Goal: Task Accomplishment & Management: Manage account settings

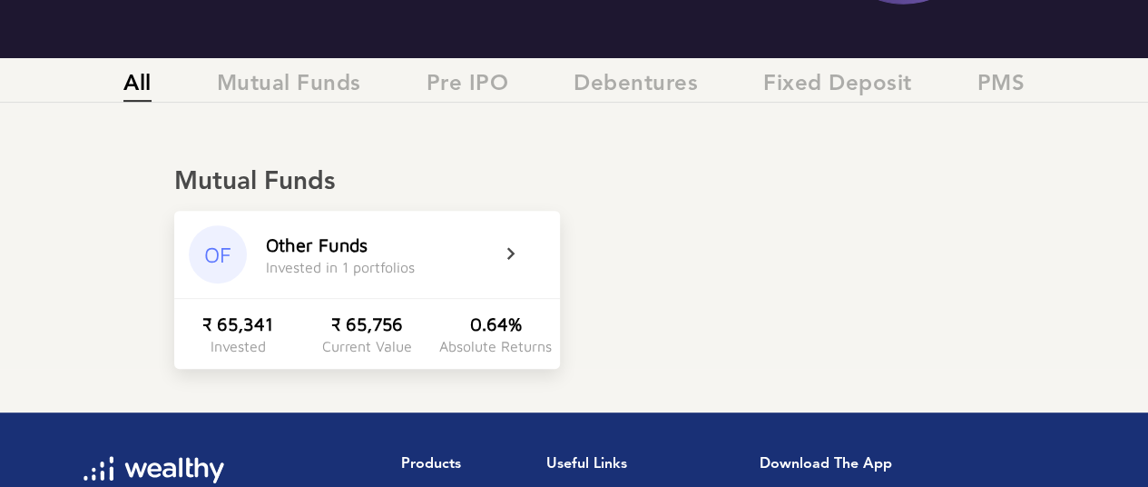
scroll to position [363, 0]
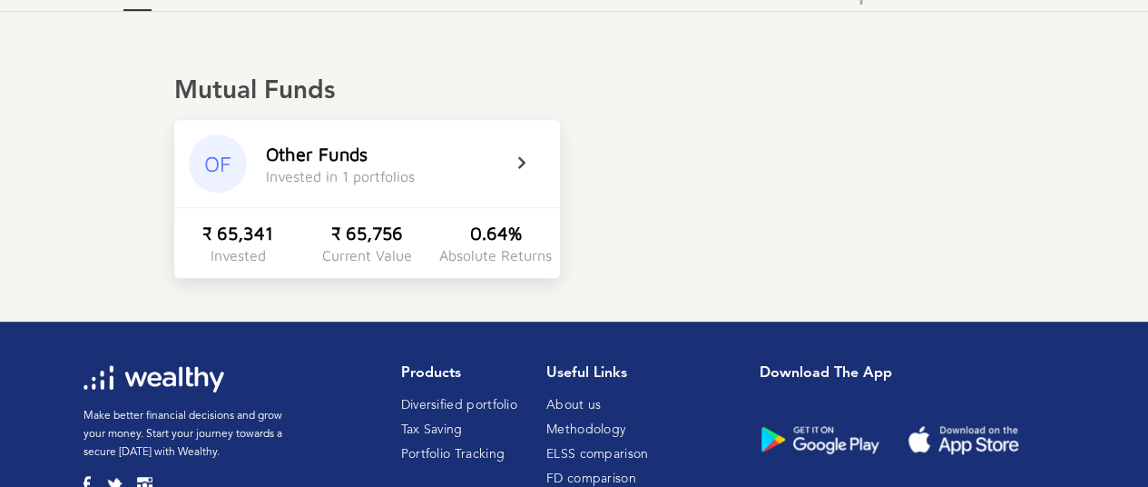
click at [519, 155] on icon at bounding box center [533, 163] width 45 height 22
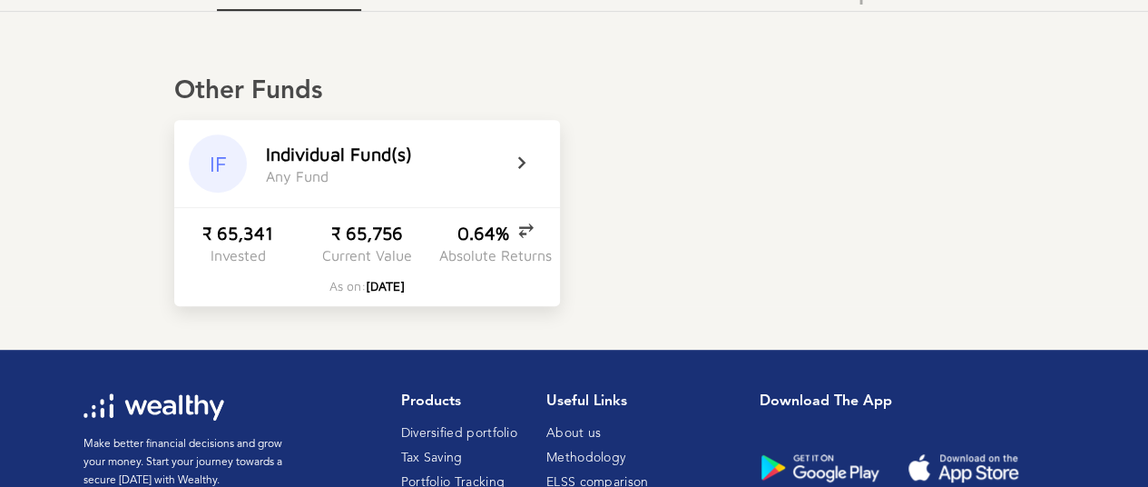
click at [521, 161] on icon at bounding box center [533, 163] width 45 height 22
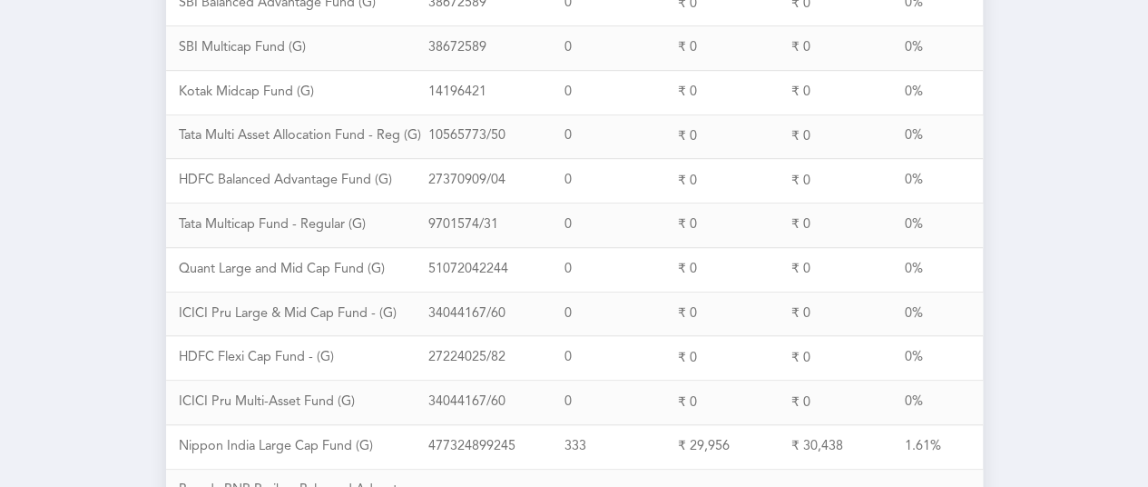
scroll to position [564, 0]
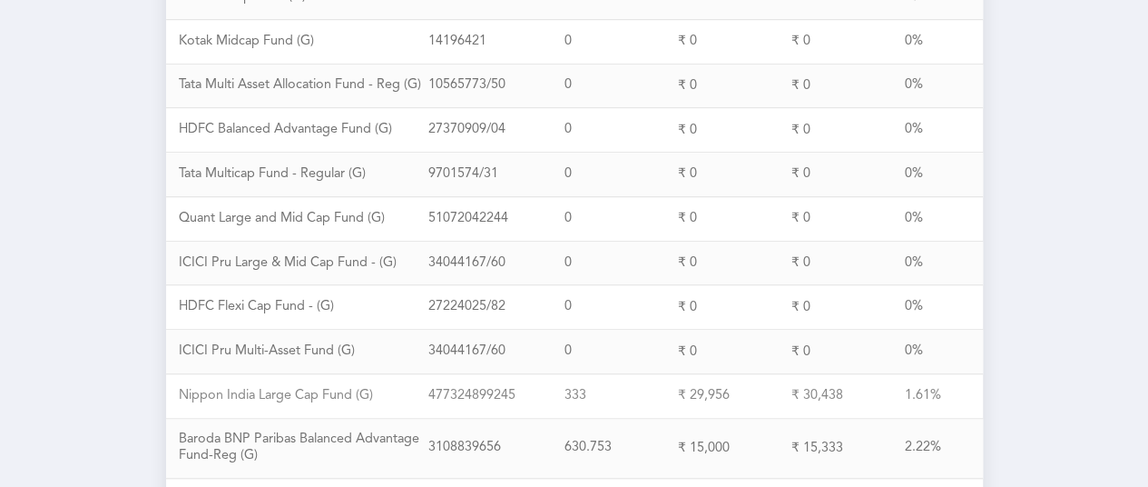
click at [249, 388] on div "N i p p o n I n d i a L a r g e C a p F u n d ( G )" at bounding box center [304, 396] width 250 height 16
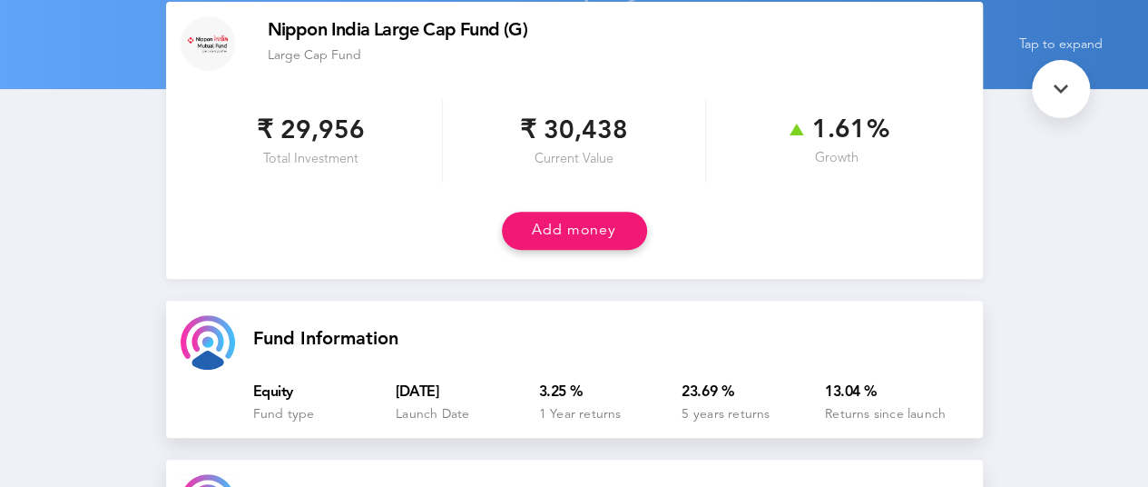
scroll to position [272, 0]
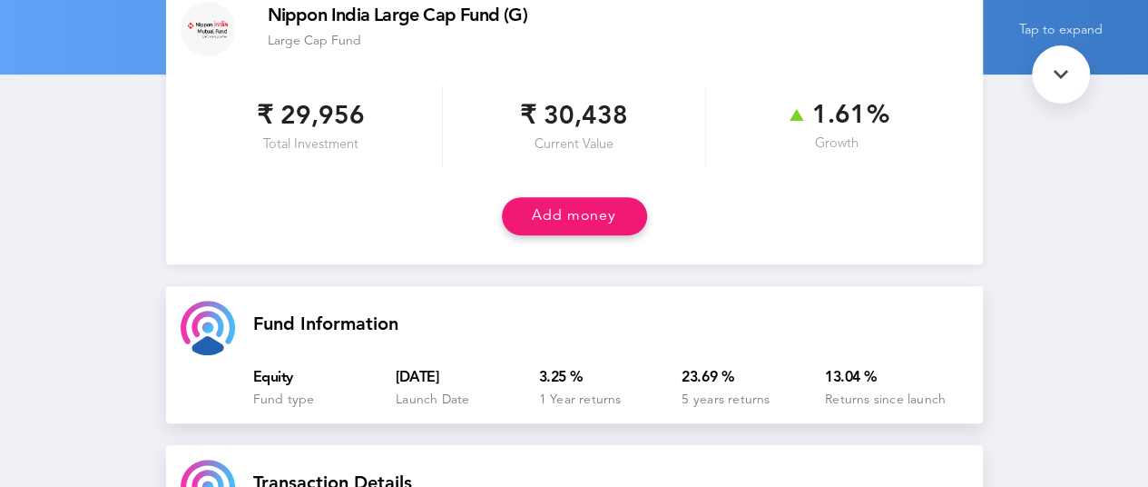
drag, startPoint x: 598, startPoint y: 221, endPoint x: 1044, endPoint y: 188, distance: 446.9
click at [1044, 188] on div "Created with Highcharts 6.2.0 Back Nippon India Large Cap Fund (G) Nippon India…" at bounding box center [574, 354] width 1148 height 1144
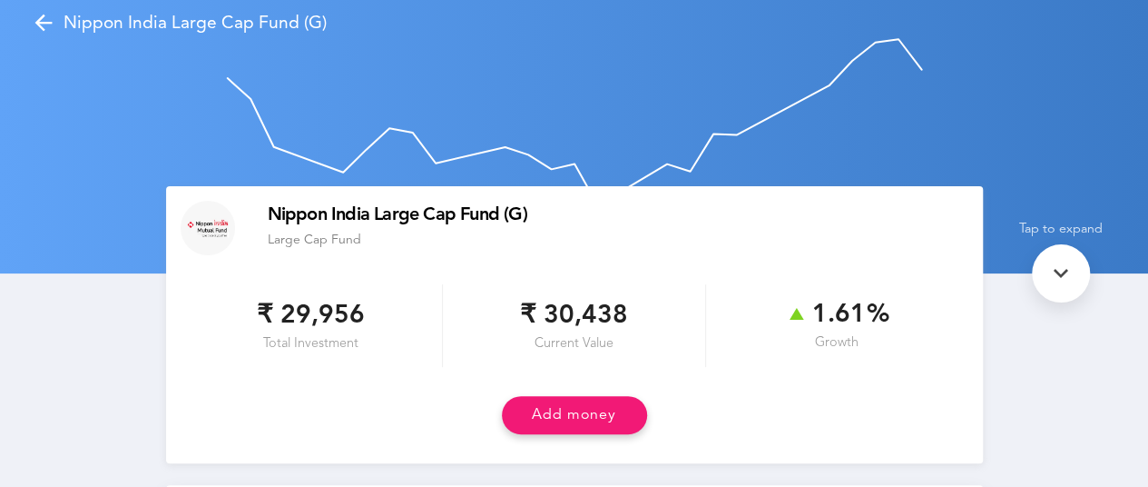
scroll to position [0, 0]
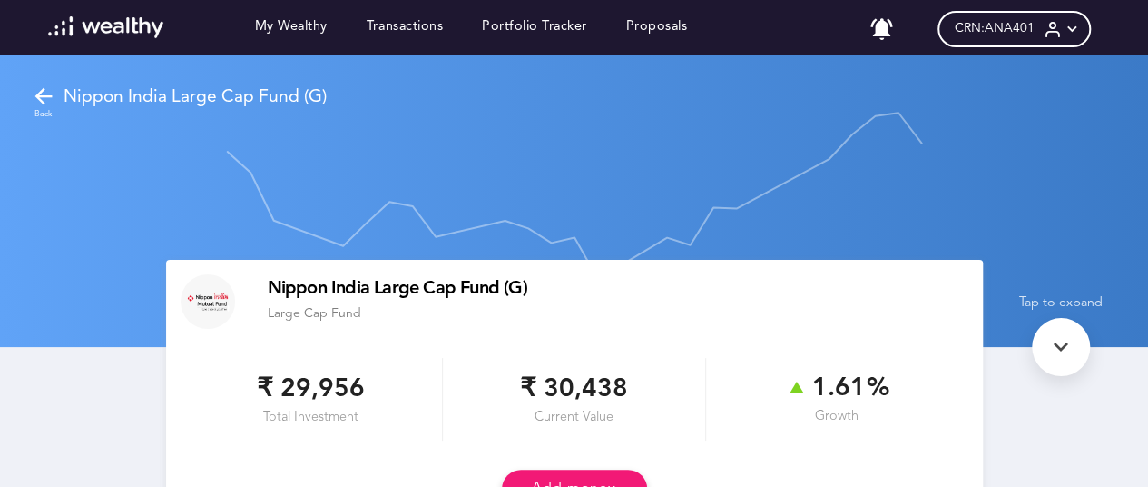
click at [48, 85] on icon at bounding box center [43, 96] width 25 height 25
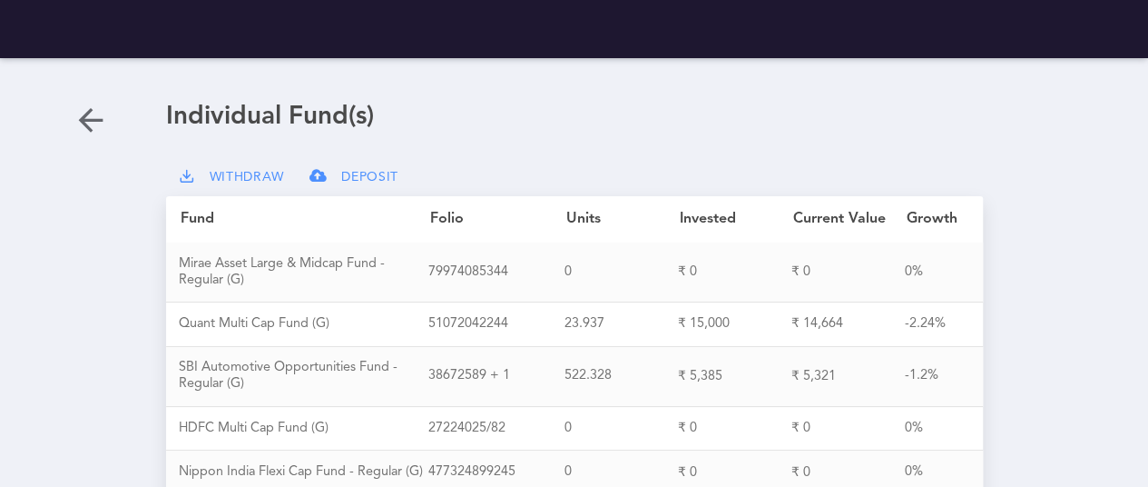
click at [241, 173] on span "WITHDRAW" at bounding box center [247, 177] width 75 height 15
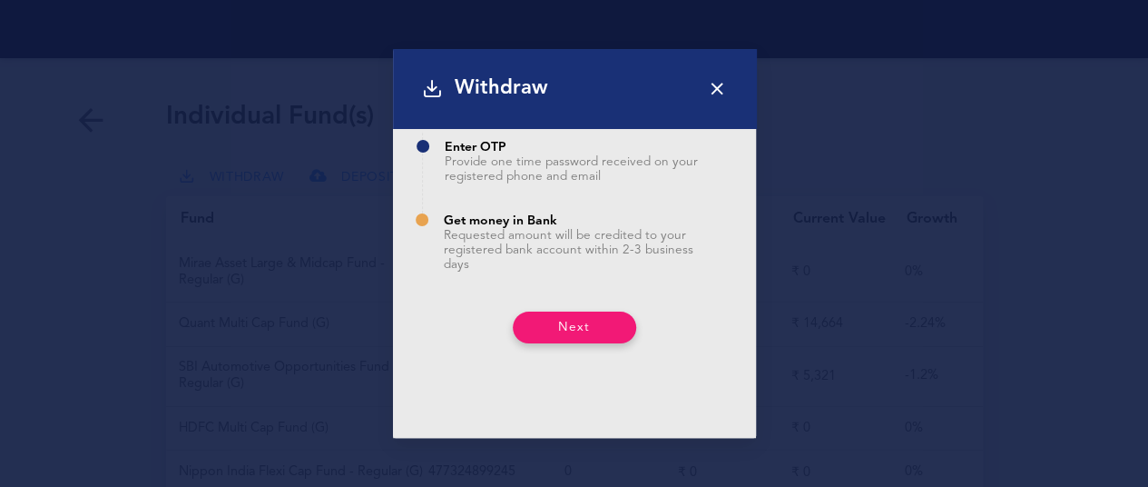
scroll to position [182, 0]
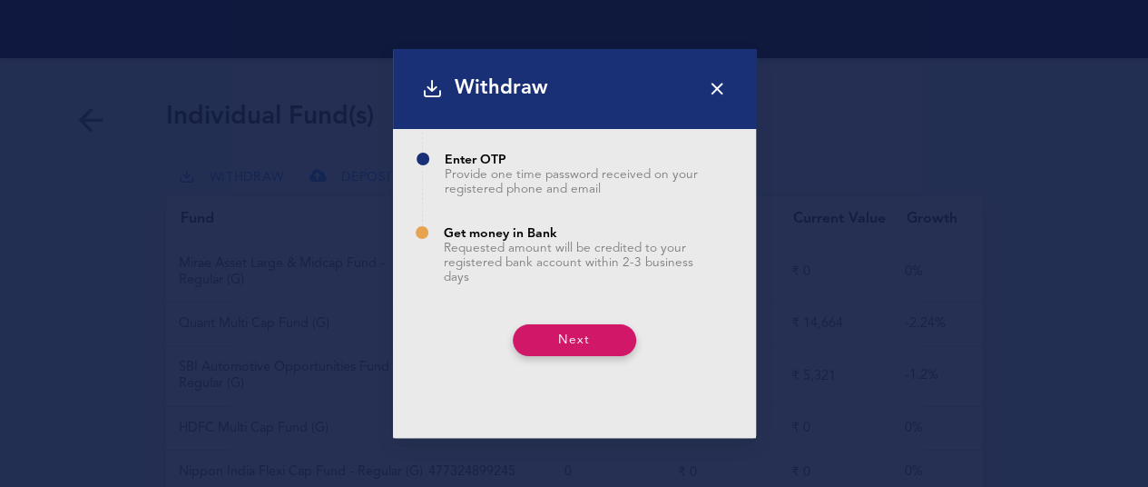
click at [568, 339] on button "Next" at bounding box center [574, 340] width 123 height 32
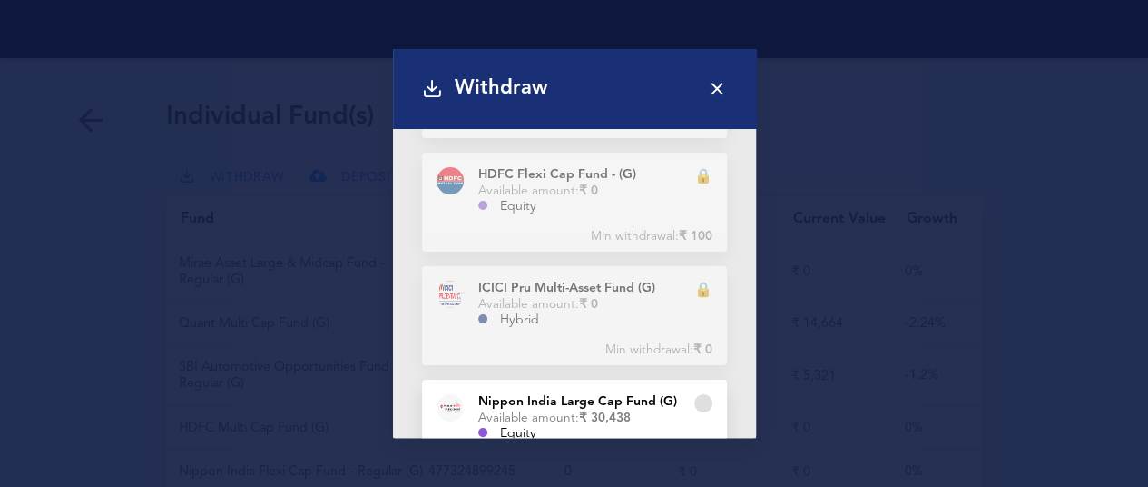
scroll to position [1725, 0]
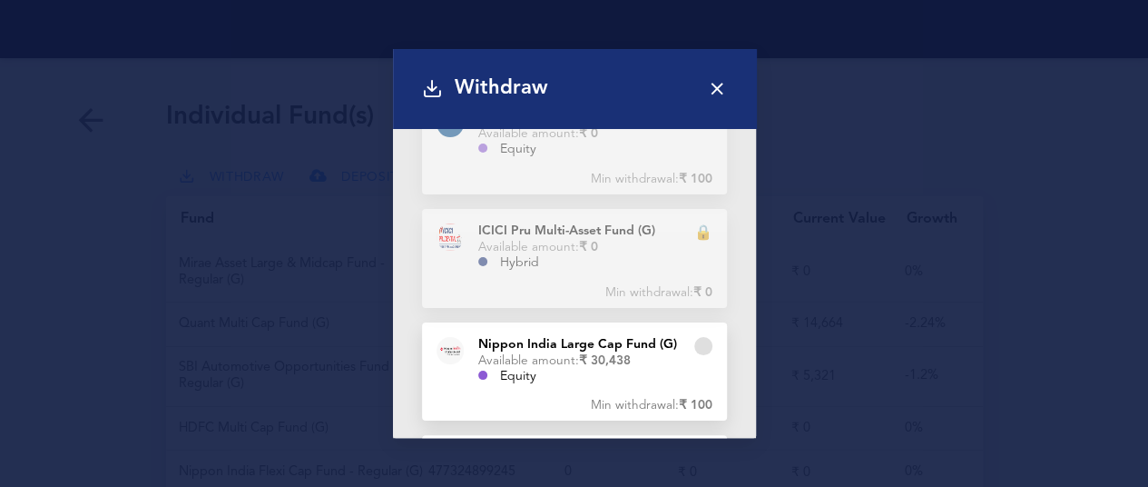
click at [523, 337] on div "N i p p o n I n d i a L a r g e C a p F u n d ( G )" at bounding box center [577, 344] width 199 height 15
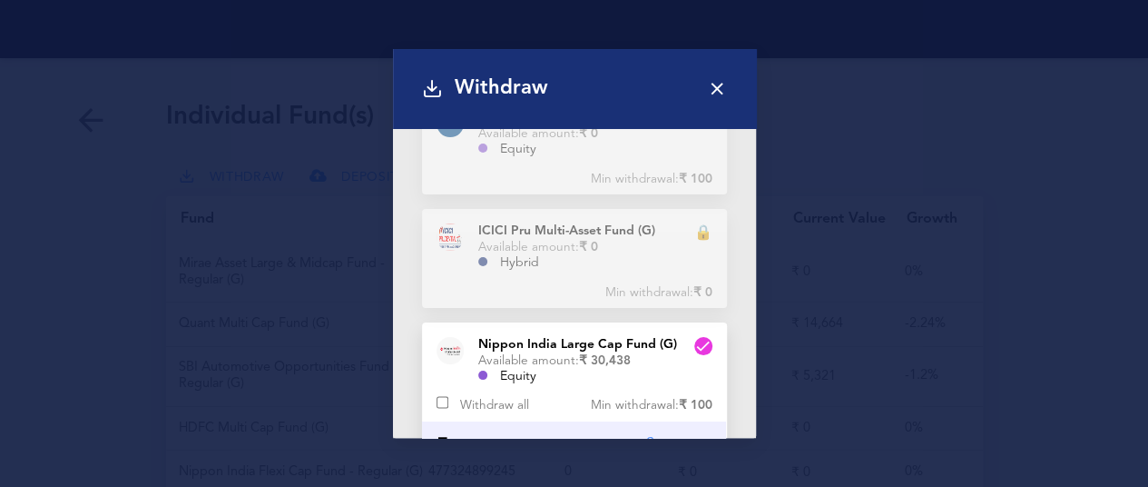
click at [437, 391] on input "checkbox" at bounding box center [443, 402] width 12 height 23
checkbox input "true"
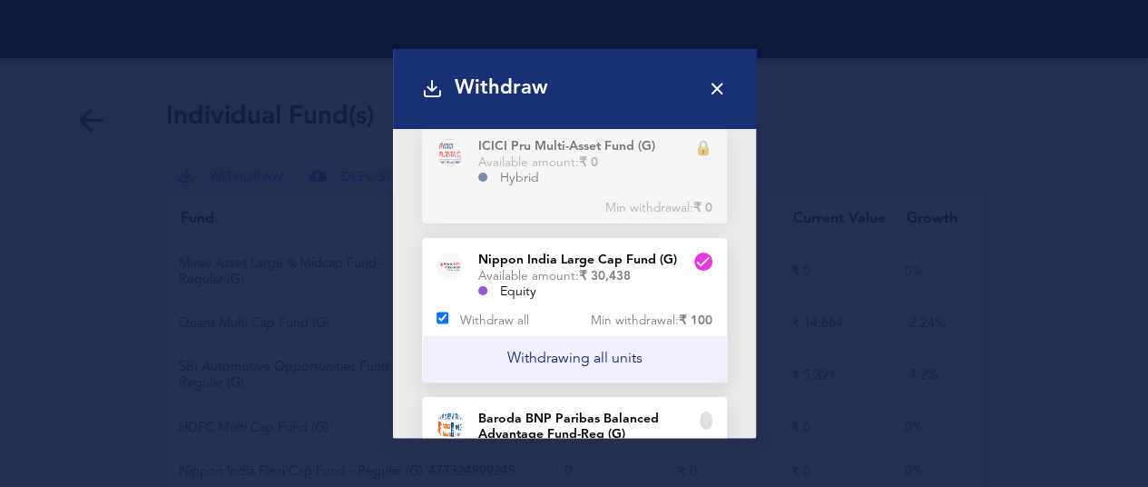
scroll to position [1906, 0]
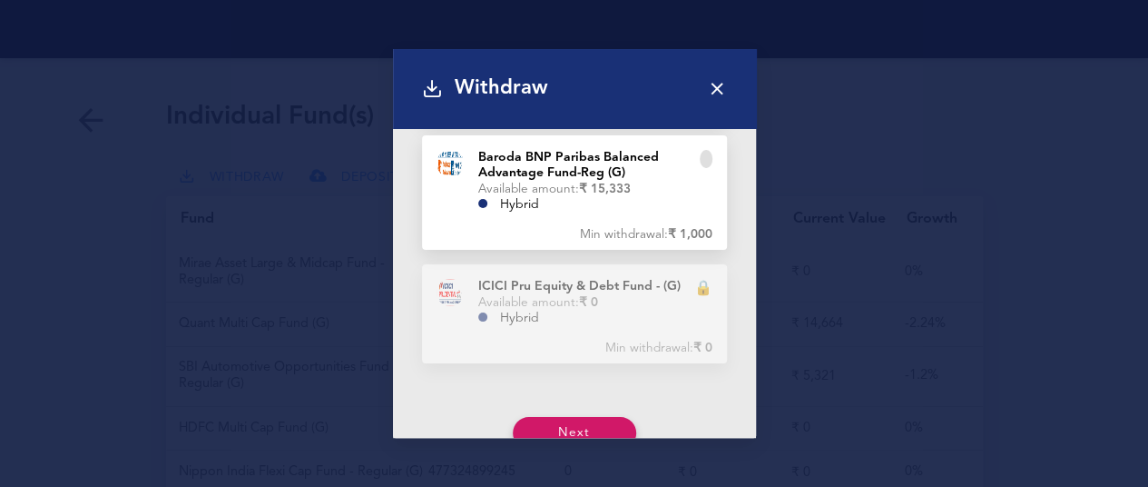
click at [525, 417] on button "Next" at bounding box center [574, 433] width 123 height 32
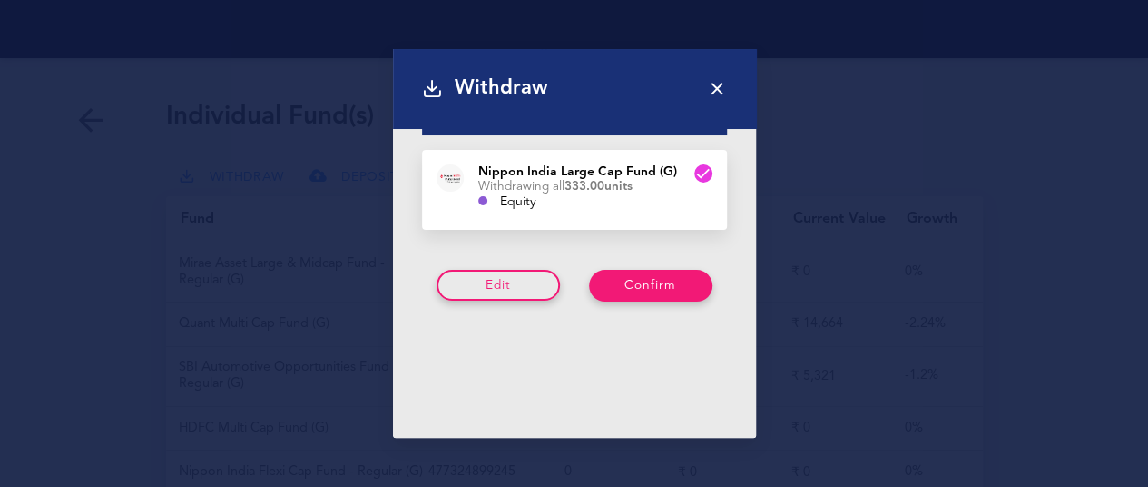
scroll to position [133, 0]
click at [626, 297] on div "Edit Confirm" at bounding box center [574, 278] width 305 height 69
click at [621, 280] on button "Confirm" at bounding box center [650, 286] width 123 height 32
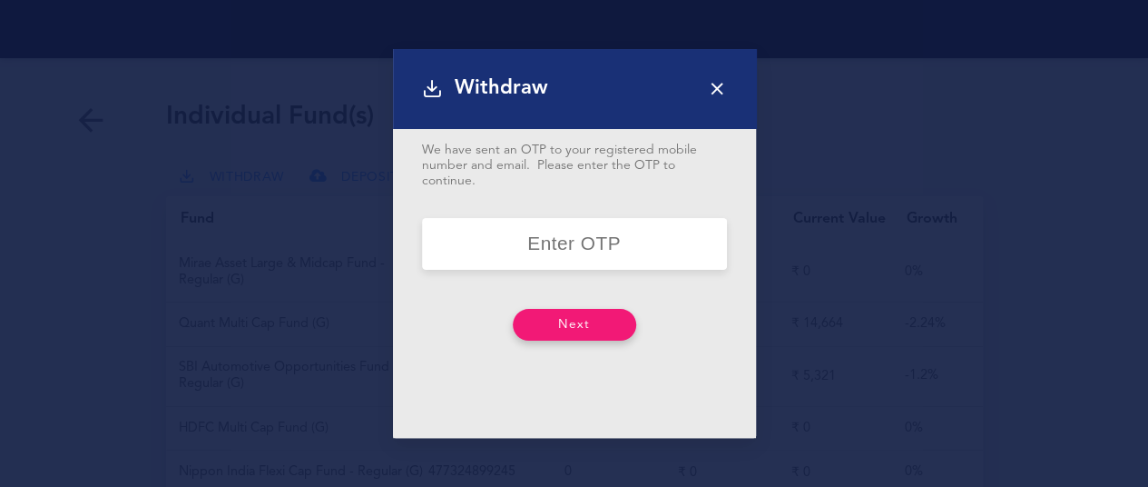
scroll to position [0, 0]
click at [554, 235] on input "number" at bounding box center [574, 247] width 305 height 52
type input "89516"
click at [544, 316] on button "Next" at bounding box center [574, 327] width 123 height 32
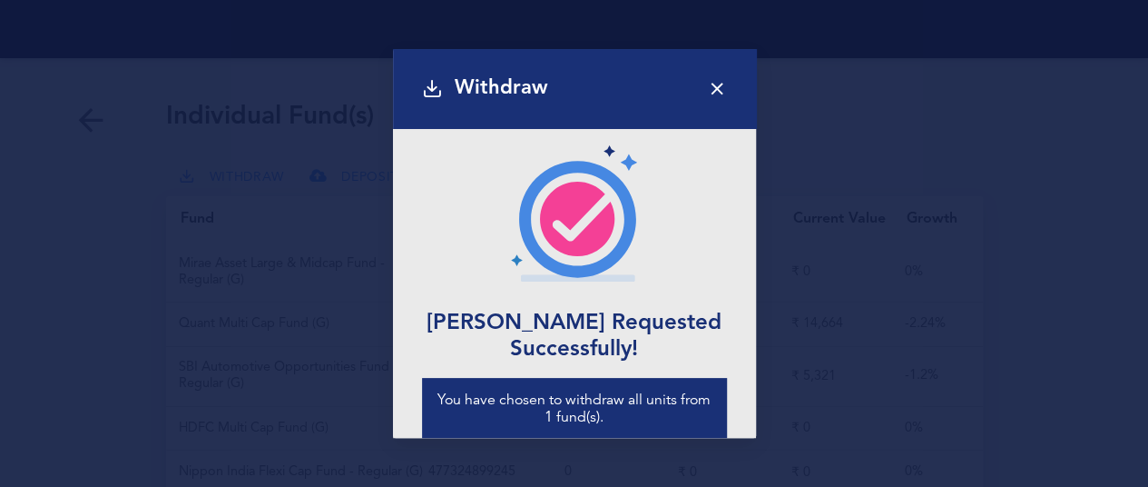
click at [723, 81] on icon at bounding box center [717, 88] width 20 height 20
